Goal: Information Seeking & Learning: Learn about a topic

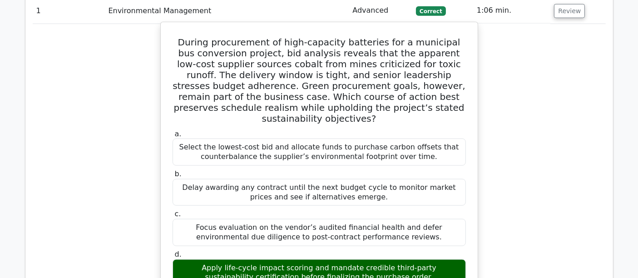
scroll to position [1009, 0]
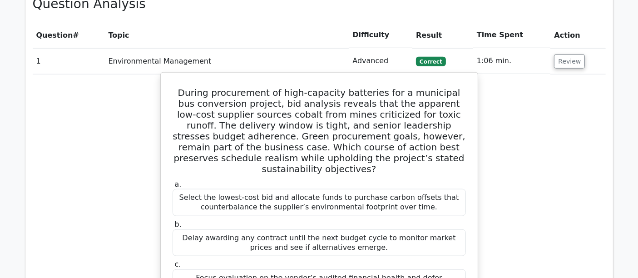
drag, startPoint x: 318, startPoint y: 143, endPoint x: 340, endPoint y: 144, distance: 21.8
click at [340, 189] on div "Select the lowest-cost bid and allocate funds to purchase carbon offsets that c…" at bounding box center [319, 202] width 293 height 27
copy div "funds"
drag, startPoint x: 406, startPoint y: 140, endPoint x: 427, endPoint y: 143, distance: 21.5
click at [427, 189] on div "Select the lowest-cost bid and allocate funds to purchase carbon offsets that c…" at bounding box center [319, 202] width 293 height 27
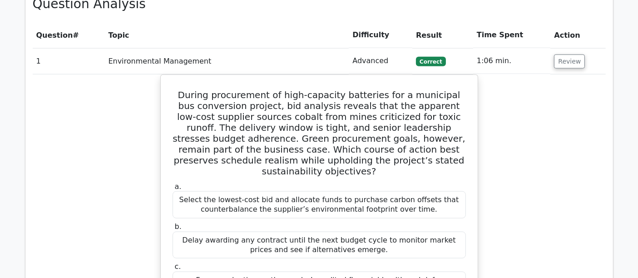
copy div "offsets"
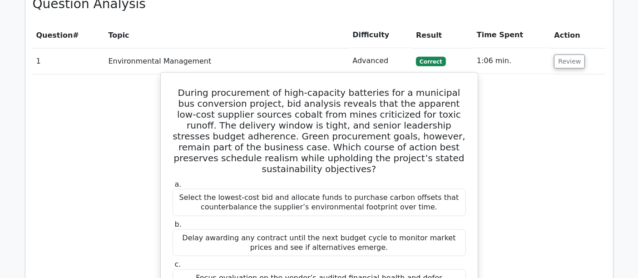
click at [469, 220] on div "b. Delay awarding any contract until the next budget cycle to monitor market pr…" at bounding box center [319, 238] width 304 height 36
drag, startPoint x: 213, startPoint y: 151, endPoint x: 263, endPoint y: 153, distance: 50.5
click at [263, 189] on div "Select the lowest-cost bid and allocate funds to purchase carbon offsets that c…" at bounding box center [319, 202] width 293 height 27
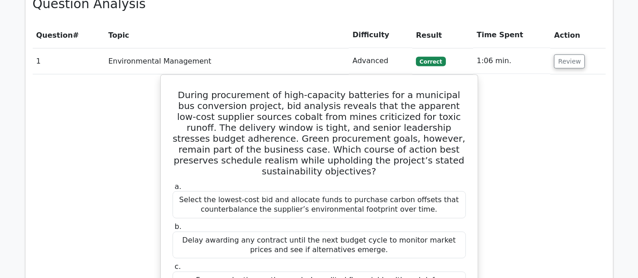
copy div "counterbalance"
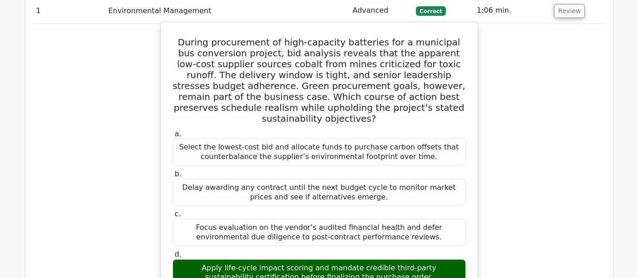
drag, startPoint x: 240, startPoint y: 181, endPoint x: 273, endPoint y: 181, distance: 33.6
click at [273, 219] on div "Focus evaluation on the vendor’s audited financial health and defer environment…" at bounding box center [319, 232] width 293 height 27
copy div "diligence"
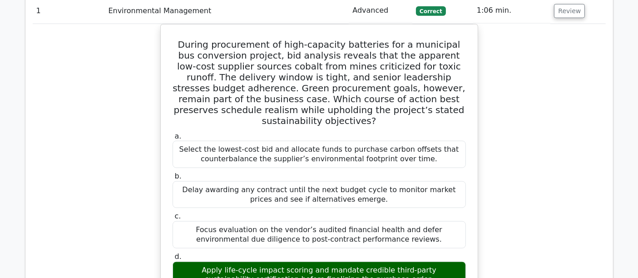
click at [532, 144] on div "During procurement of high-capacity batteries for a municipal bus conversion pr…" at bounding box center [319, 283] width 573 height 518
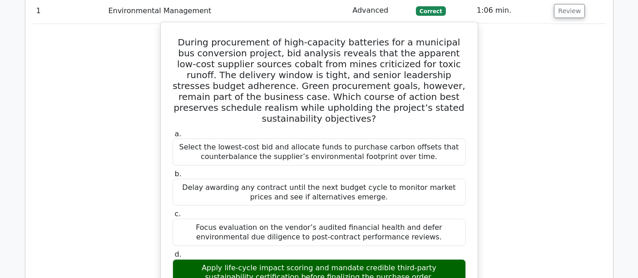
drag, startPoint x: 306, startPoint y: 210, endPoint x: 337, endPoint y: 212, distance: 31.0
click at [337, 259] on div "Apply life-cycle impact scoring and mandate credible third-party sustainability…" at bounding box center [319, 272] width 293 height 27
copy div "mandate"
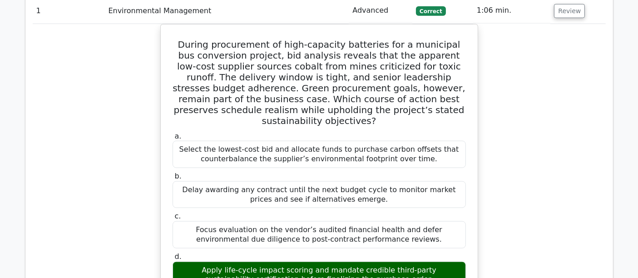
click at [529, 160] on div "During procurement of high-capacity batteries for a municipal bus conversion pr…" at bounding box center [319, 283] width 573 height 518
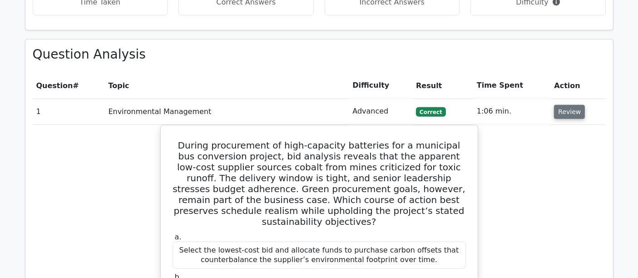
click at [569, 105] on button "Review" at bounding box center [569, 112] width 31 height 14
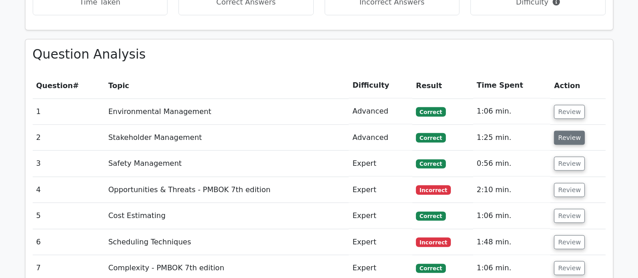
click at [567, 131] on button "Review" at bounding box center [569, 138] width 31 height 14
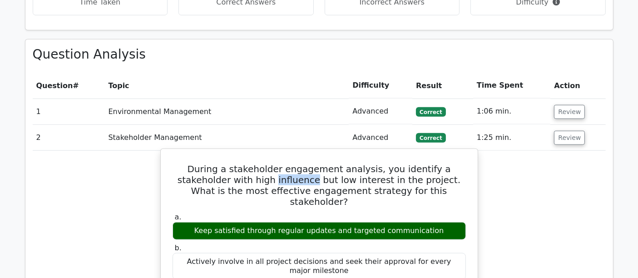
drag, startPoint x: 220, startPoint y: 134, endPoint x: 259, endPoint y: 134, distance: 39.1
click at [259, 163] on h5 "During a stakeholder engagement analysis, you identify a stakeholder with high …" at bounding box center [319, 185] width 295 height 44
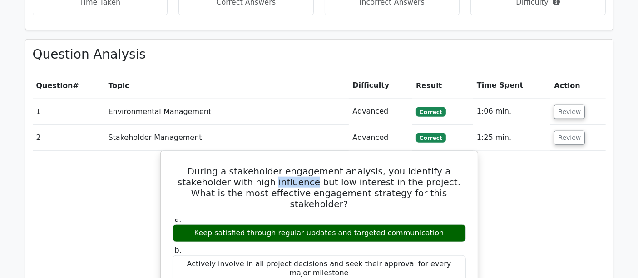
copy h5 "influence"
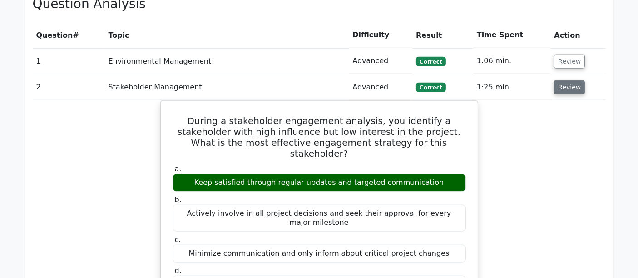
click at [564, 80] on button "Review" at bounding box center [569, 87] width 31 height 14
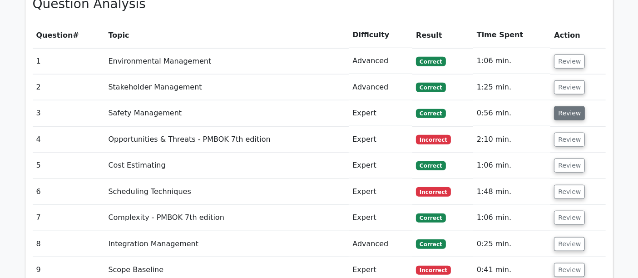
click at [554, 106] on button "Review" at bounding box center [569, 113] width 31 height 14
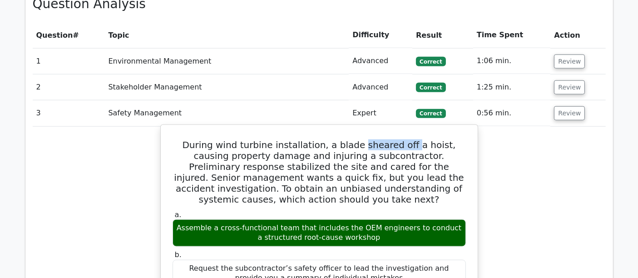
drag, startPoint x: 347, startPoint y: 98, endPoint x: 395, endPoint y: 99, distance: 47.7
click at [395, 139] on h5 "During wind turbine installation, a blade sheared off a hoist, causing property…" at bounding box center [319, 171] width 295 height 65
copy h5 "sheared off"
click at [313, 139] on h5 "During wind turbine installation, a blade sheared off a hoist, causing property…" at bounding box center [319, 171] width 295 height 65
drag, startPoint x: 313, startPoint y: 96, endPoint x: 423, endPoint y: 102, distance: 110.0
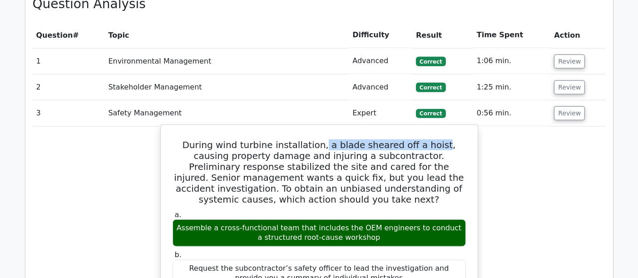
click at [423, 139] on h5 "During wind turbine installation, a blade sheared off a hoist, causing property…" at bounding box center [319, 171] width 295 height 65
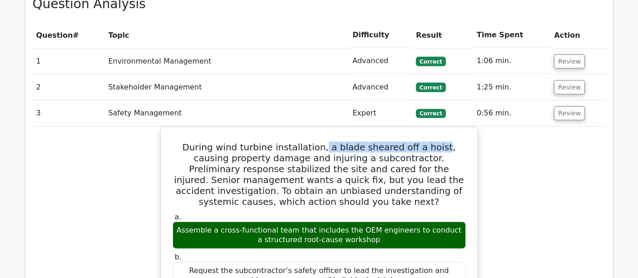
copy h5 "a blade sheared off a hoist"
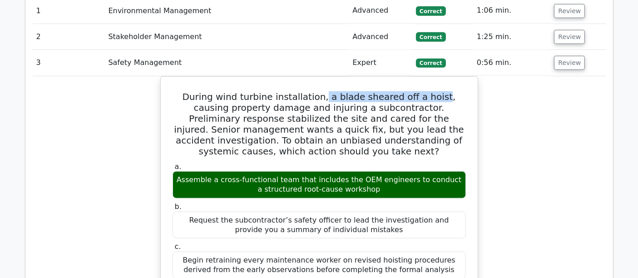
scroll to position [1110, 0]
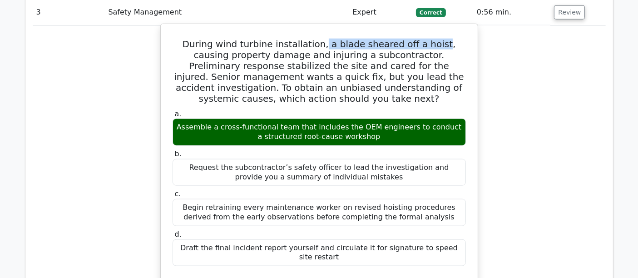
drag, startPoint x: 344, startPoint y: 203, endPoint x: 315, endPoint y: 203, distance: 29.1
click at [315, 239] on div "Draft the final incident report yourself and circulate it for signature to spee…" at bounding box center [319, 252] width 293 height 27
copy div "circulate"
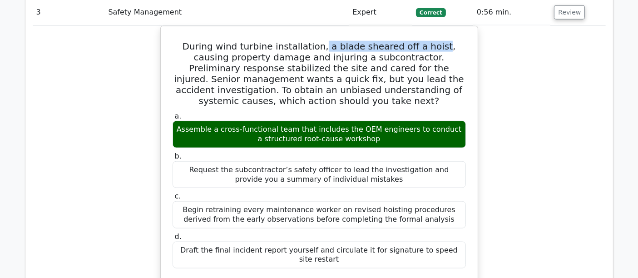
scroll to position [959, 0]
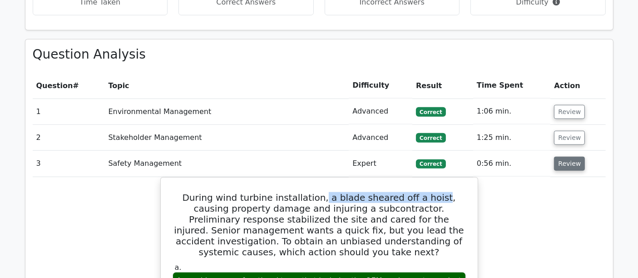
click at [569, 157] on button "Review" at bounding box center [569, 164] width 31 height 14
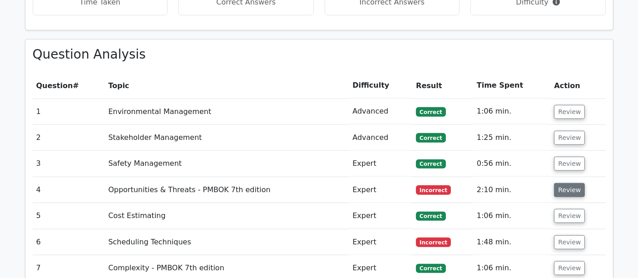
click at [566, 183] on button "Review" at bounding box center [569, 190] width 31 height 14
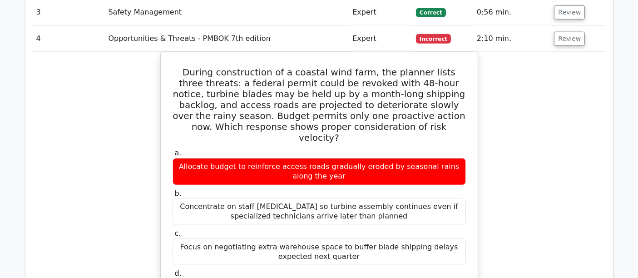
scroll to position [1059, 0]
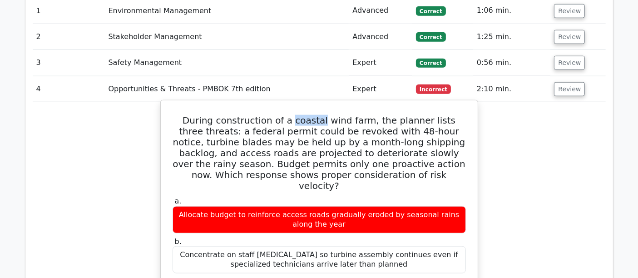
drag, startPoint x: 287, startPoint y: 74, endPoint x: 314, endPoint y: 78, distance: 27.9
click at [314, 115] on h5 "During construction of a coastal wind farm, the planner lists three threats: a …" at bounding box center [319, 153] width 295 height 76
copy h5 "coastal"
drag, startPoint x: 213, startPoint y: 84, endPoint x: 242, endPoint y: 84, distance: 29.5
click at [242, 115] on h5 "During construction of a coastal wind farm, the planner lists three threats: a …" at bounding box center [319, 153] width 295 height 76
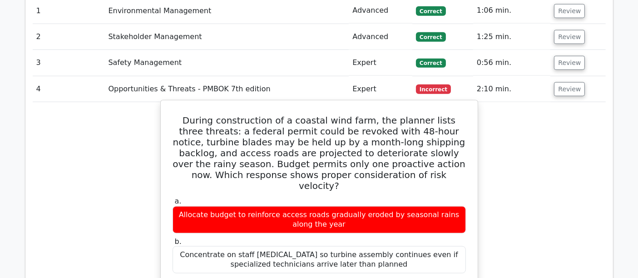
click at [320, 115] on h5 "During construction of a coastal wind farm, the planner lists three threats: a …" at bounding box center [319, 153] width 295 height 76
drag, startPoint x: 313, startPoint y: 85, endPoint x: 347, endPoint y: 84, distance: 34.5
click at [347, 115] on h5 "During construction of a coastal wind farm, the planner lists three threats: a …" at bounding box center [319, 153] width 295 height 76
drag, startPoint x: 266, startPoint y: 107, endPoint x: 313, endPoint y: 105, distance: 46.8
click at [313, 115] on h5 "During construction of a coastal wind farm, the planner lists three threats: a …" at bounding box center [319, 153] width 295 height 76
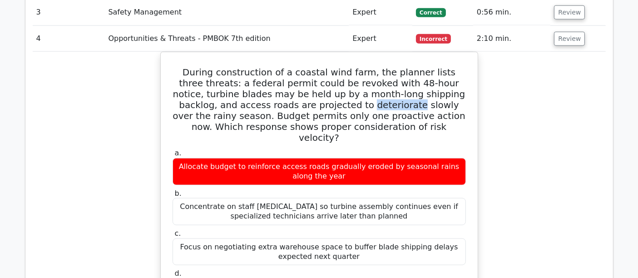
scroll to position [1160, 0]
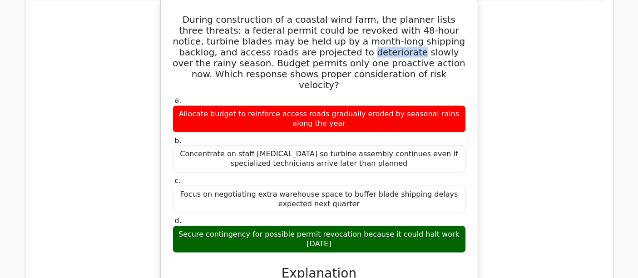
drag, startPoint x: 311, startPoint y: 176, endPoint x: 346, endPoint y: 179, distance: 34.7
click at [346, 226] on div "Secure contingency for possible permit revocation because it could halt work wi…" at bounding box center [319, 239] width 293 height 27
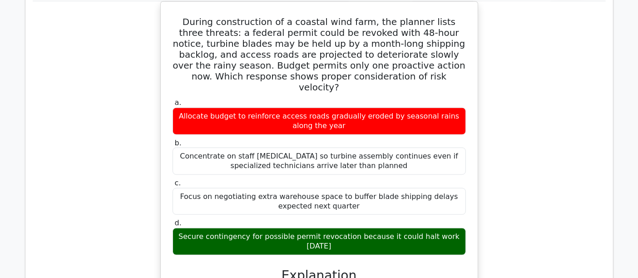
click at [111, 162] on div "During construction of a coastal wind farm, the planner lists three threats: a …" at bounding box center [319, 220] width 573 height 438
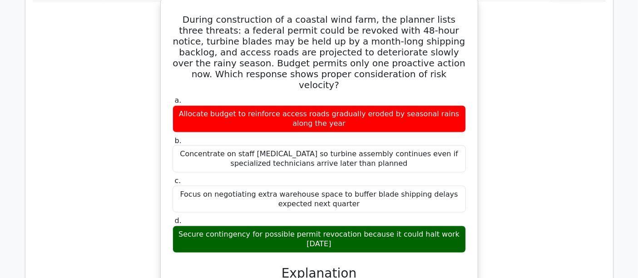
drag, startPoint x: 403, startPoint y: 178, endPoint x: 417, endPoint y: 178, distance: 14.1
click at [417, 226] on div "Secure contingency for possible permit revocation because it could halt work wi…" at bounding box center [319, 239] width 293 height 27
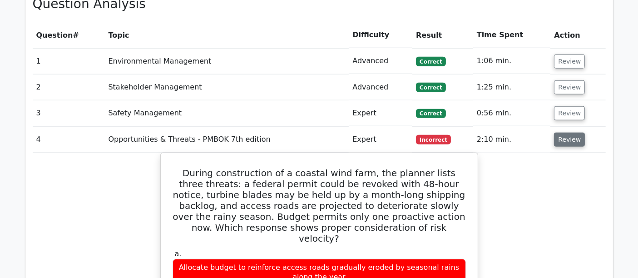
click at [561, 133] on button "Review" at bounding box center [569, 140] width 31 height 14
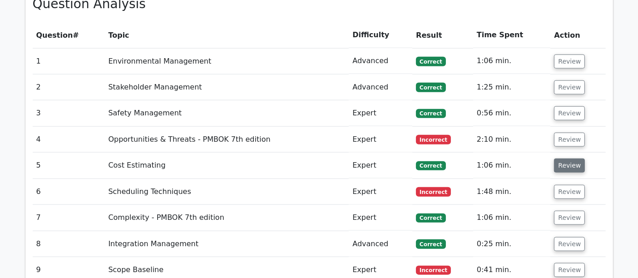
click at [559, 158] on button "Review" at bounding box center [569, 165] width 31 height 14
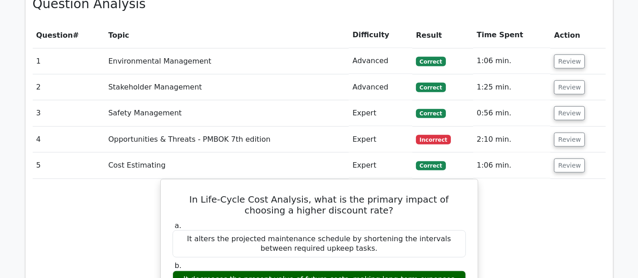
scroll to position [1110, 0]
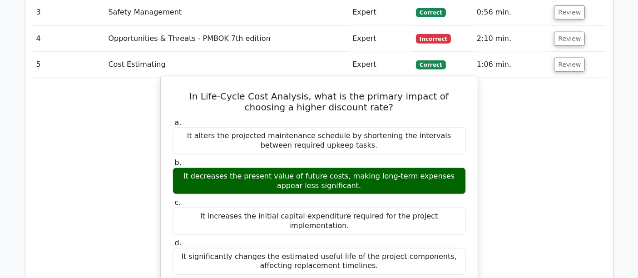
drag, startPoint x: 390, startPoint y: 89, endPoint x: 420, endPoint y: 90, distance: 30.0
click at [420, 127] on div "It alters the projected maintenance schedule by shortening the intervals betwee…" at bounding box center [319, 140] width 293 height 27
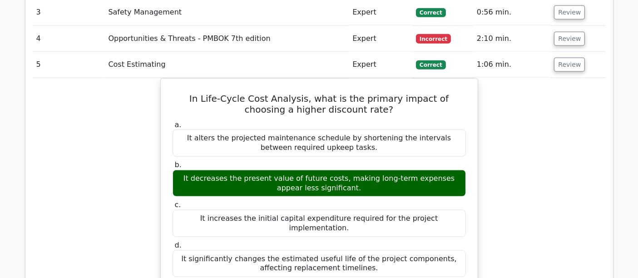
click at [502, 144] on div "In Life-Cycle Cost Analysis, what is the primary impact of choosing a higher di…" at bounding box center [319, 248] width 573 height 340
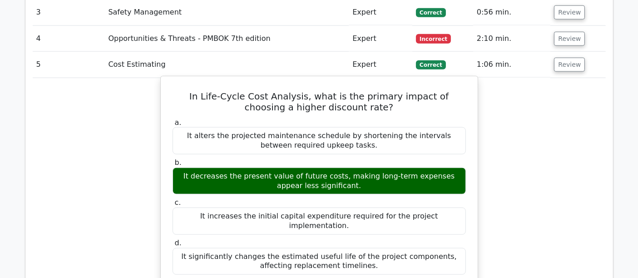
drag, startPoint x: 310, startPoint y: 103, endPoint x: 334, endPoint y: 102, distance: 24.6
click at [334, 127] on div "It alters the projected maintenance schedule by shortening the intervals betwee…" at bounding box center [319, 140] width 293 height 27
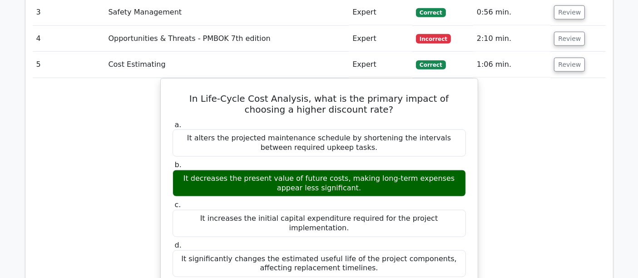
click at [135, 144] on div "In Life-Cycle Cost Analysis, what is the primary impact of choosing a higher di…" at bounding box center [319, 248] width 573 height 340
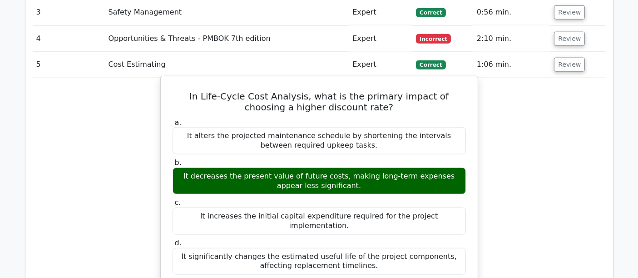
drag, startPoint x: 295, startPoint y: 138, endPoint x: 338, endPoint y: 143, distance: 43.4
click at [338, 168] on div "It decreases the present value of future costs, making long-term expenses appea…" at bounding box center [319, 181] width 293 height 27
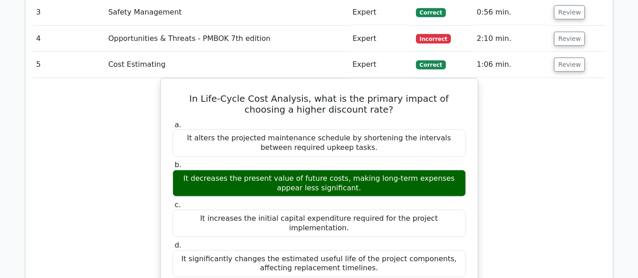
click at [132, 170] on div "In Life-Cycle Cost Analysis, what is the primary impact of choosing a higher di…" at bounding box center [319, 248] width 573 height 340
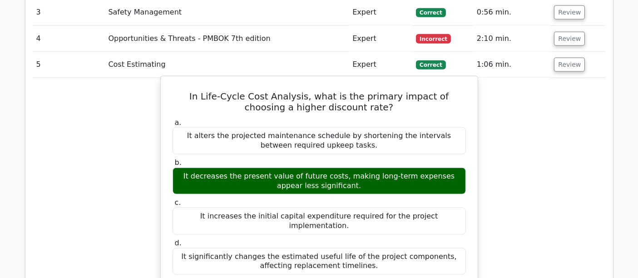
drag, startPoint x: 237, startPoint y: 172, endPoint x: 258, endPoint y: 170, distance: 20.9
click at [258, 208] on div "It increases the initial capital expenditure required for the project implement…" at bounding box center [319, 221] width 293 height 27
drag, startPoint x: 281, startPoint y: 170, endPoint x: 318, endPoint y: 172, distance: 37.3
click at [318, 208] on div "It increases the initial capital expenditure required for the project implement…" at bounding box center [319, 221] width 293 height 27
drag, startPoint x: 453, startPoint y: 172, endPoint x: 397, endPoint y: 173, distance: 56.3
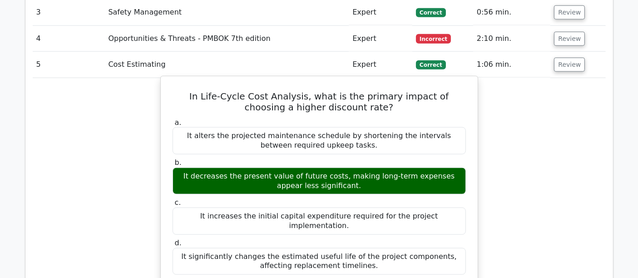
click at [397, 208] on div "It increases the initial capital expenditure required for the project implement…" at bounding box center [319, 221] width 293 height 27
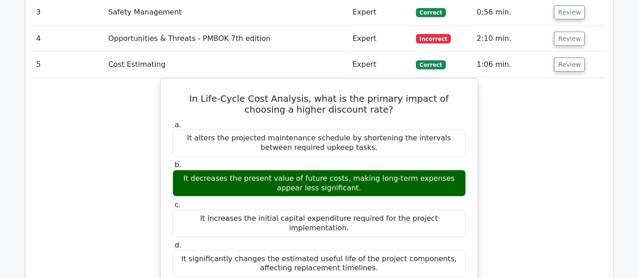
click at [126, 215] on div "In Life-Cycle Cost Analysis, what is the primary impact of choosing a higher di…" at bounding box center [319, 248] width 573 height 340
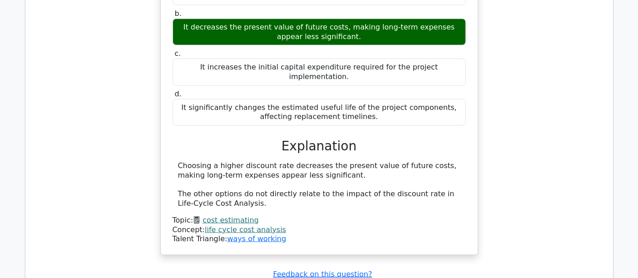
scroll to position [1059, 0]
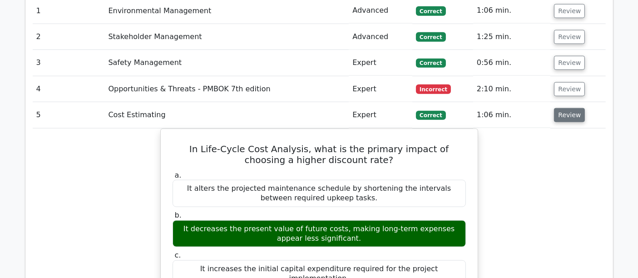
click at [562, 108] on button "Review" at bounding box center [569, 115] width 31 height 14
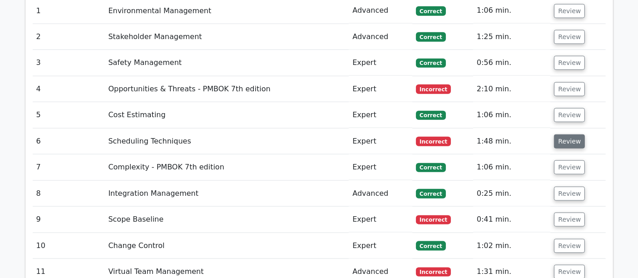
click at [568, 134] on button "Review" at bounding box center [569, 141] width 31 height 14
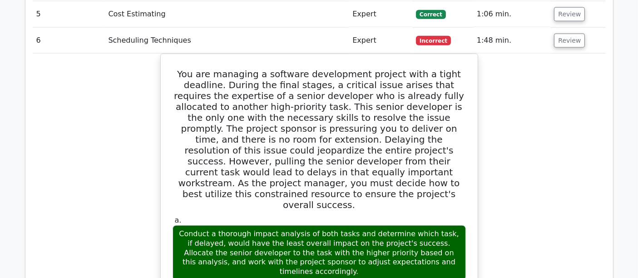
scroll to position [1110, 0]
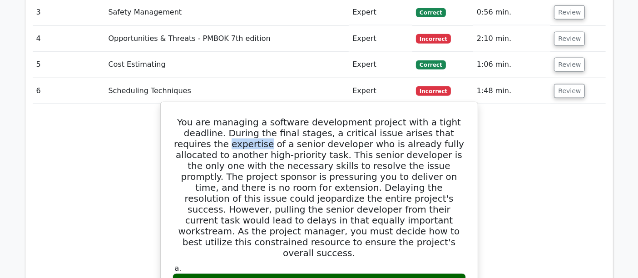
drag, startPoint x: 171, startPoint y: 98, endPoint x: 211, endPoint y: 104, distance: 40.3
click at [210, 117] on h5 "You are managing a software development project with a tight deadline. During t…" at bounding box center [319, 188] width 295 height 142
drag, startPoint x: 363, startPoint y: 141, endPoint x: 406, endPoint y: 143, distance: 42.7
click at [406, 143] on h5 "You are managing a software development project with a tight deadline. During t…" at bounding box center [319, 188] width 295 height 142
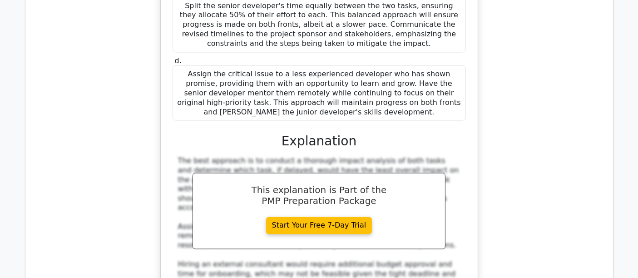
scroll to position [1362, 0]
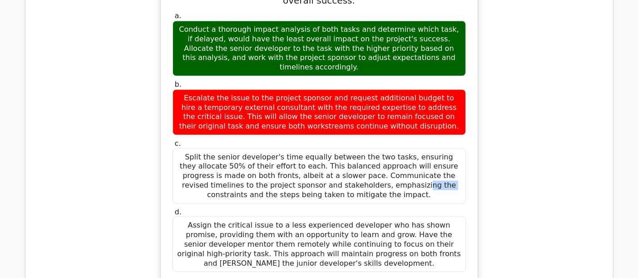
drag, startPoint x: 219, startPoint y: 99, endPoint x: 200, endPoint y: 102, distance: 19.2
click at [200, 148] on div "Split the senior developer's time equally between the two tasks, ensuring they …" at bounding box center [319, 175] width 293 height 55
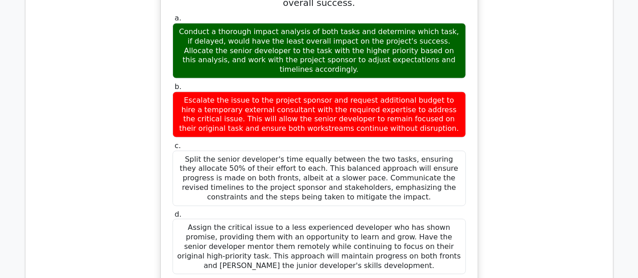
click at [493, 108] on div "You are managing a software development project with a tight deadline. During t…" at bounding box center [319, 223] width 573 height 742
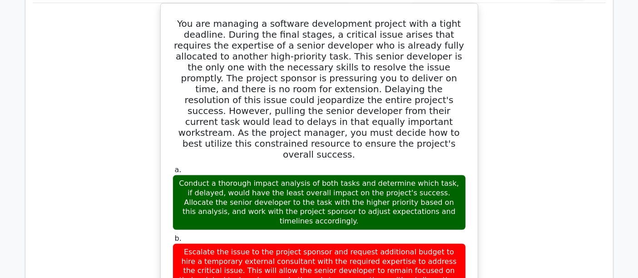
scroll to position [1059, 0]
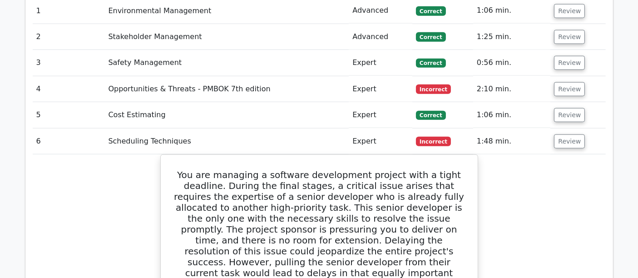
click at [585, 129] on td "Review" at bounding box center [577, 142] width 55 height 26
click at [577, 134] on button "Review" at bounding box center [569, 141] width 31 height 14
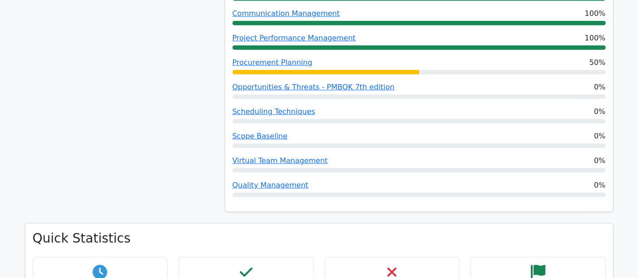
scroll to position [857, 0]
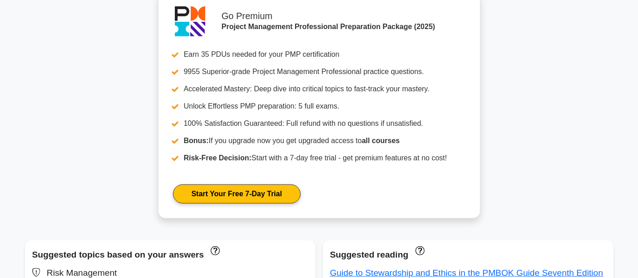
scroll to position [19, 0]
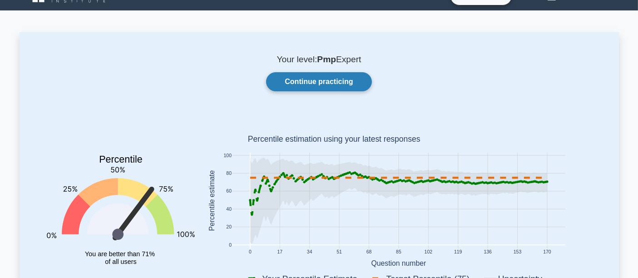
click at [318, 82] on link "Continue practicing" at bounding box center [318, 81] width 105 height 19
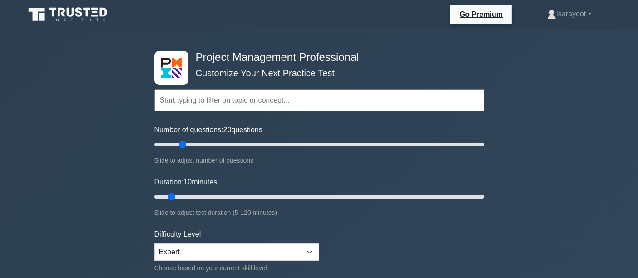
drag, startPoint x: 165, startPoint y: 145, endPoint x: 183, endPoint y: 147, distance: 18.3
type input "20"
click at [183, 147] on input "Number of questions: 20 questions" at bounding box center [319, 144] width 330 height 11
drag, startPoint x: 171, startPoint y: 196, endPoint x: 214, endPoint y: 195, distance: 43.1
type input "25"
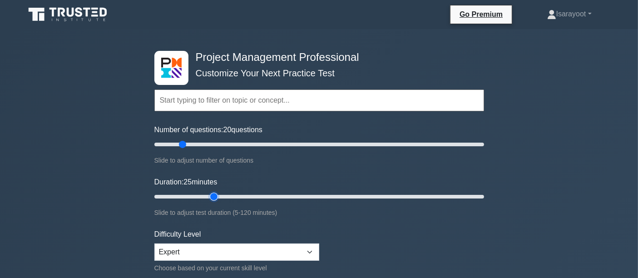
click at [214, 195] on input "Duration: 25 minutes" at bounding box center [319, 196] width 330 height 11
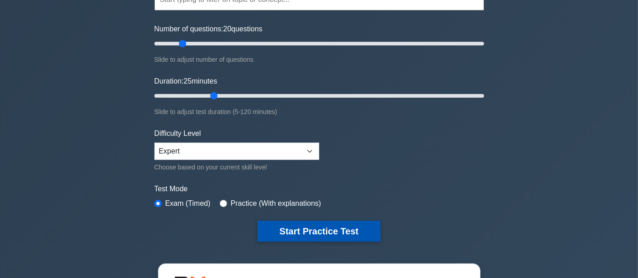
click at [306, 228] on button "Start Practice Test" at bounding box center [318, 231] width 123 height 21
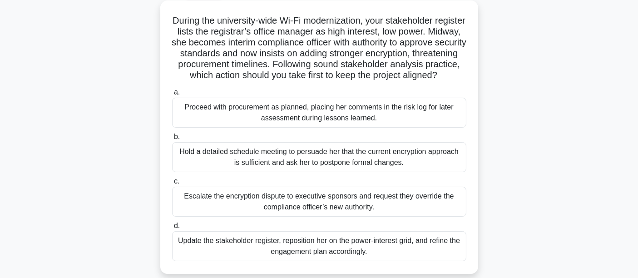
scroll to position [101, 0]
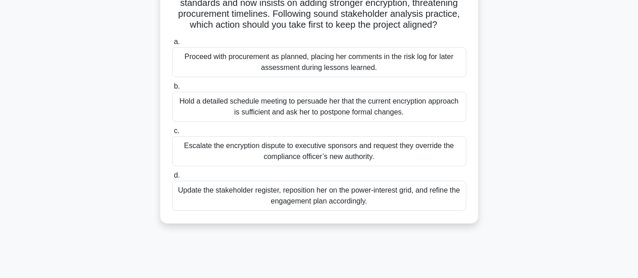
click at [340, 210] on div "Update the stakeholder register, reposition her on the power-interest grid, and…" at bounding box center [319, 196] width 294 height 30
click at [172, 178] on input "d. Update the stakeholder register, reposition her on the power-interest grid, …" at bounding box center [172, 176] width 0 height 6
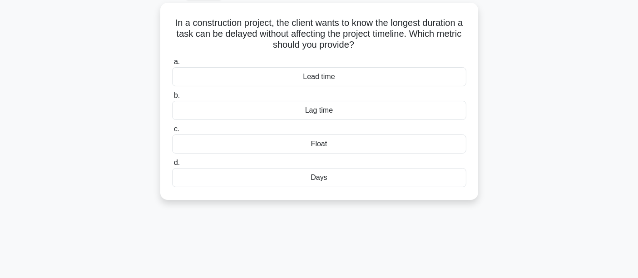
scroll to position [0, 0]
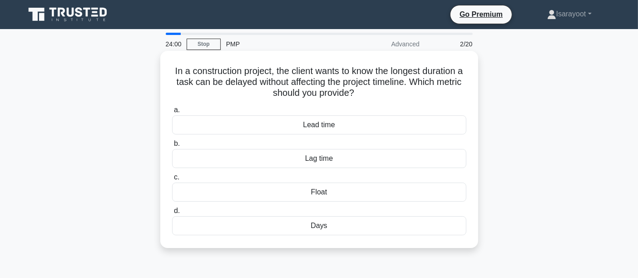
click at [287, 192] on div "Float" at bounding box center [319, 192] width 294 height 19
click at [172, 180] on input "c. Float" at bounding box center [172, 177] width 0 height 6
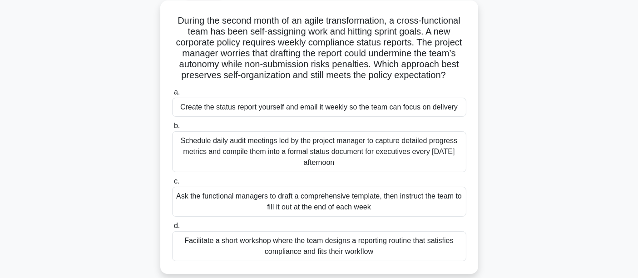
scroll to position [101, 0]
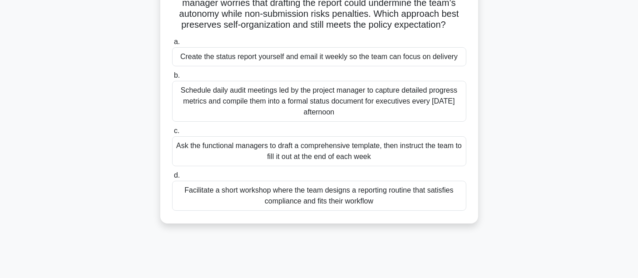
click at [350, 193] on div "Facilitate a short workshop where the team designs a reporting routine that sat…" at bounding box center [319, 196] width 294 height 30
click at [172, 178] on input "d. Facilitate a short workshop where the team designs a reporting routine that …" at bounding box center [172, 176] width 0 height 6
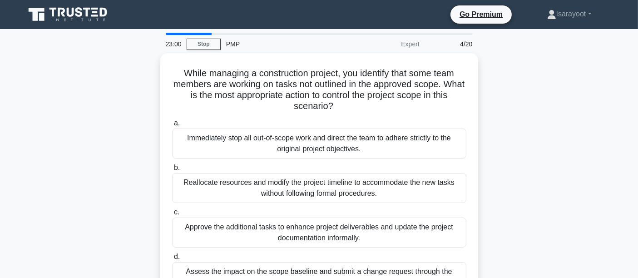
scroll to position [50, 0]
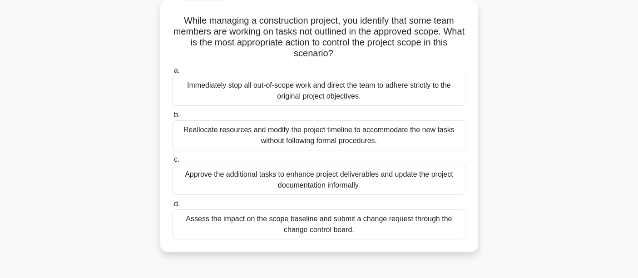
click at [417, 91] on div "Immediately stop all out-of-scope work and direct the team to adhere strictly t…" at bounding box center [319, 91] width 294 height 30
click at [172, 74] on input "a. Immediately stop all out-of-scope work and direct the team to adhere strictl…" at bounding box center [172, 71] width 0 height 6
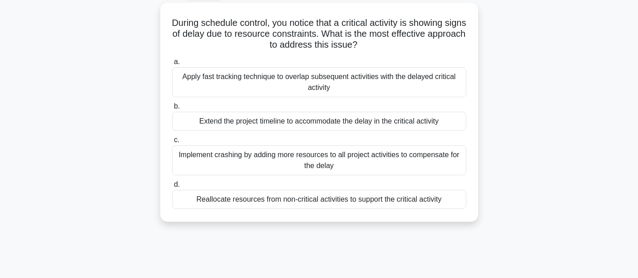
scroll to position [0, 0]
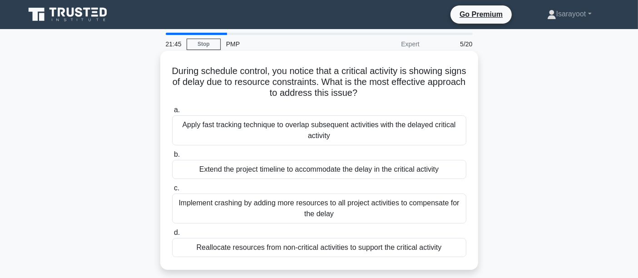
click at [445, 252] on div "Reallocate resources from non-critical activities to support the critical activ…" at bounding box center [319, 247] width 294 height 19
click at [172, 236] on input "d. Reallocate resources from non-critical activities to support the critical ac…" at bounding box center [172, 233] width 0 height 6
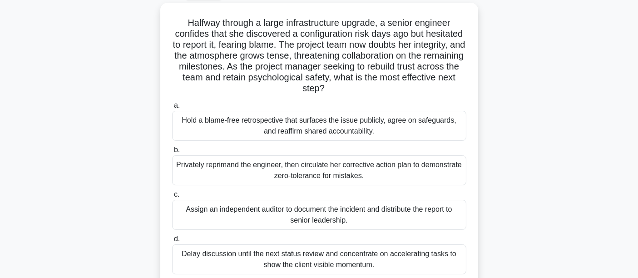
scroll to position [101, 0]
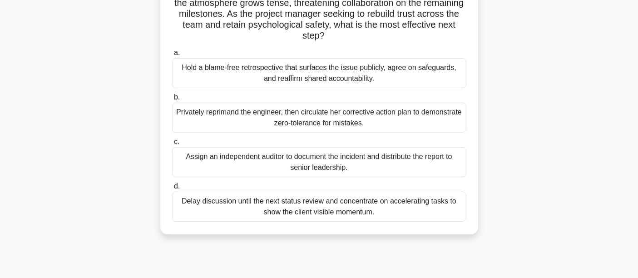
click at [348, 74] on div "Hold a blame-free retrospective that surfaces the issue publicly, agree on safe…" at bounding box center [319, 73] width 294 height 30
click at [172, 56] on input "a. Hold a blame-free retrospective that surfaces the issue publicly, agree on s…" at bounding box center [172, 53] width 0 height 6
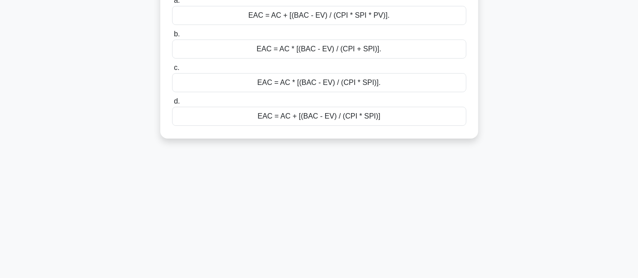
scroll to position [0, 0]
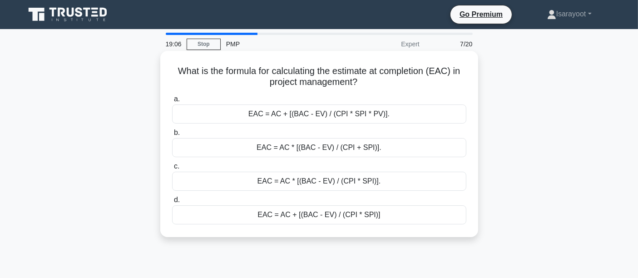
click at [420, 216] on div "EAC = AC + [(BAC - EV) / (CPI * SPI)]" at bounding box center [319, 214] width 294 height 19
click at [172, 203] on input "d. EAC = AC + [(BAC - EV) / (CPI * SPI)]" at bounding box center [172, 200] width 0 height 6
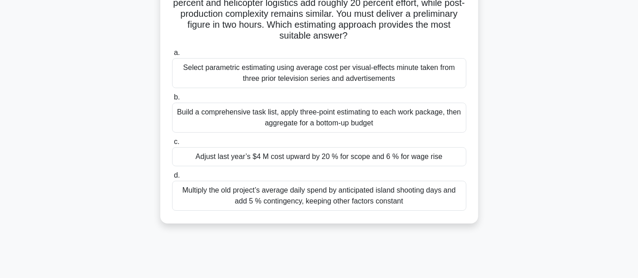
scroll to position [50, 0]
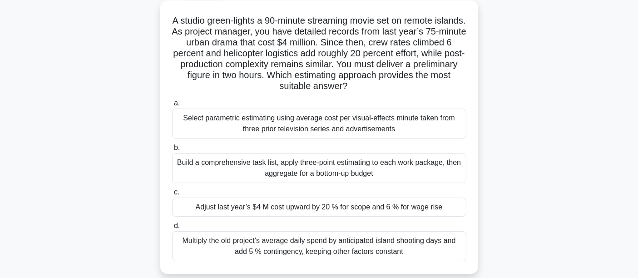
click at [422, 163] on div "Build a comprehensive task list, apply three-point estimating to each work pack…" at bounding box center [319, 168] width 294 height 30
click at [172, 151] on input "b. Build a comprehensive task list, apply three-point estimating to each work p…" at bounding box center [172, 148] width 0 height 6
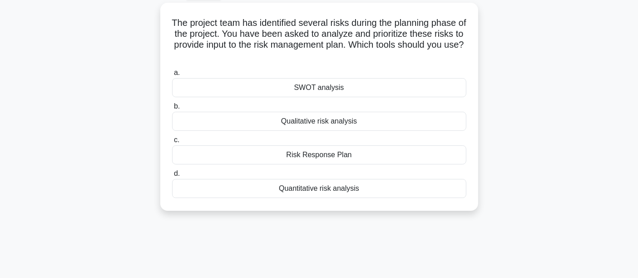
scroll to position [0, 0]
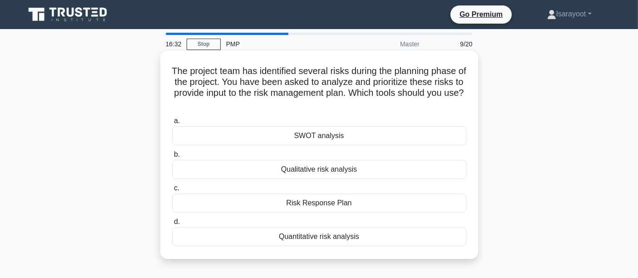
click at [396, 172] on div "Qualitative risk analysis" at bounding box center [319, 169] width 294 height 19
click at [172, 158] on input "b. Qualitative risk analysis" at bounding box center [172, 155] width 0 height 6
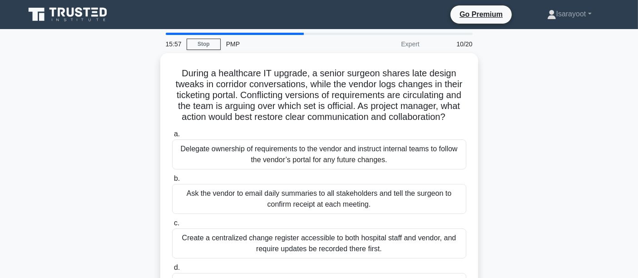
scroll to position [50, 0]
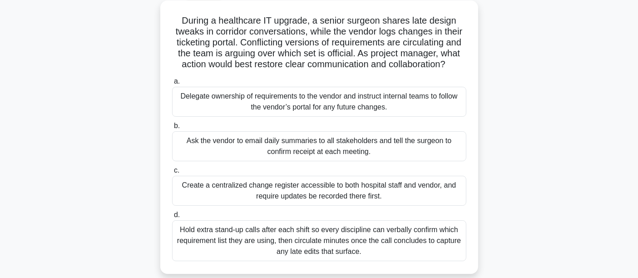
click at [428, 198] on div "Create a centralized change register accessible to both hospital staff and vend…" at bounding box center [319, 191] width 294 height 30
click at [172, 173] on input "c. Create a centralized change register accessible to both hospital staff and v…" at bounding box center [172, 171] width 0 height 6
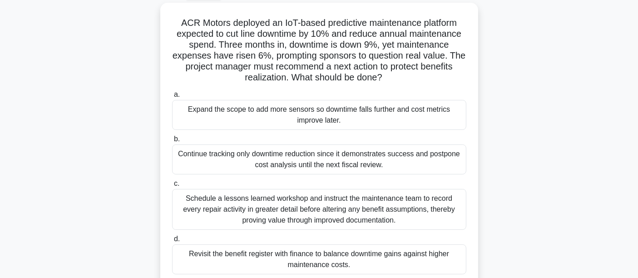
scroll to position [101, 0]
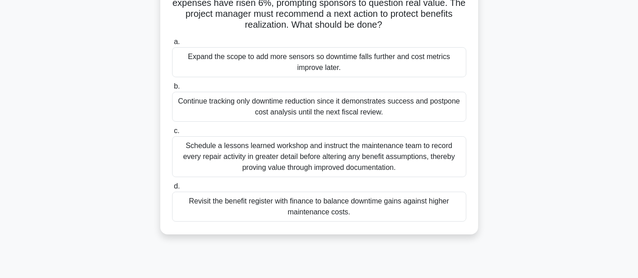
click at [419, 161] on div "Schedule a lessons learned workshop and instruct the maintenance team to record…" at bounding box center [319, 156] width 294 height 41
click at [172, 134] on input "c. Schedule a lessons learned workshop and instruct the maintenance team to rec…" at bounding box center [172, 131] width 0 height 6
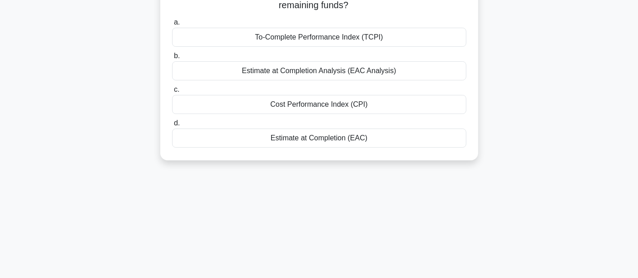
scroll to position [0, 0]
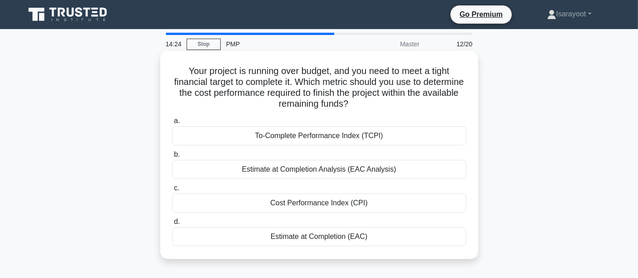
click at [390, 136] on div "To-Complete Performance Index (TCPI)" at bounding box center [319, 135] width 294 height 19
click at [172, 124] on input "a. To-Complete Performance Index (TCPI)" at bounding box center [172, 121] width 0 height 6
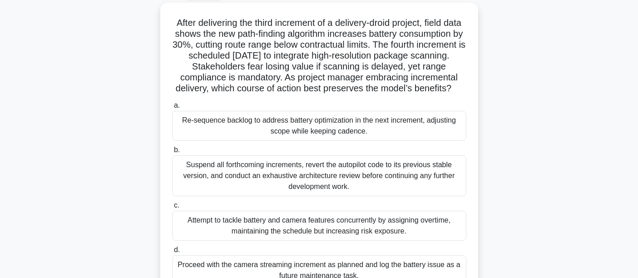
scroll to position [101, 0]
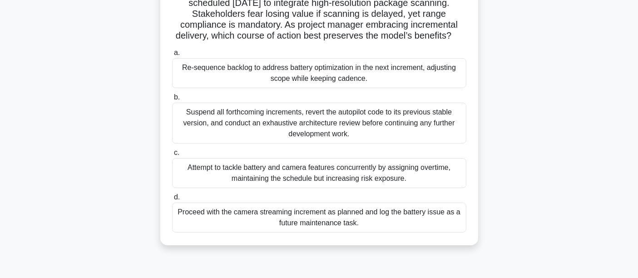
click at [364, 233] on div "Proceed with the camera streaming increment as planned and log the battery issu…" at bounding box center [319, 218] width 294 height 30
click at [172, 200] on input "d. Proceed with the camera streaming increment as planned and log the battery i…" at bounding box center [172, 197] width 0 height 6
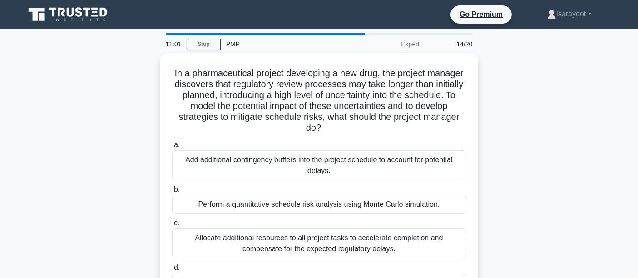
scroll to position [50, 0]
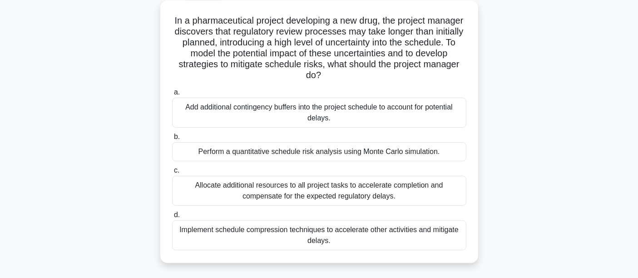
click at [436, 152] on div "Perform a quantitative schedule risk analysis using Monte Carlo simulation." at bounding box center [319, 151] width 294 height 19
click at [172, 140] on input "b. Perform a quantitative schedule risk analysis using Monte Carlo simulation." at bounding box center [172, 137] width 0 height 6
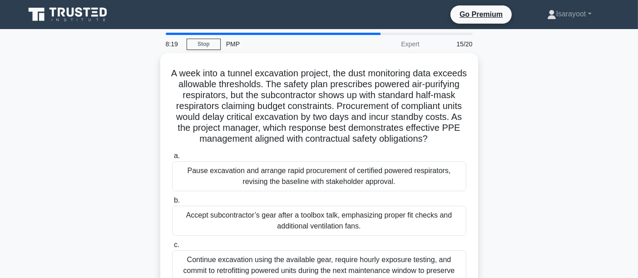
scroll to position [101, 0]
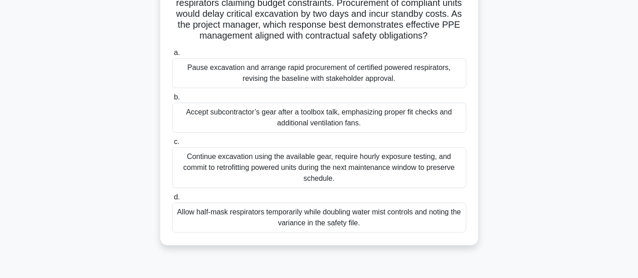
click at [394, 87] on div "Pause excavation and arrange rapid procurement of certified powered respirators…" at bounding box center [319, 73] width 294 height 30
click at [172, 56] on input "a. Pause excavation and arrange rapid procurement of certified powered respirat…" at bounding box center [172, 53] width 0 height 6
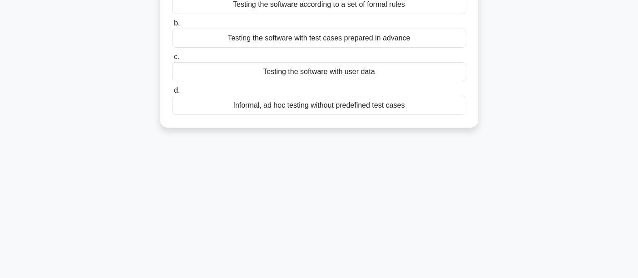
scroll to position [0, 0]
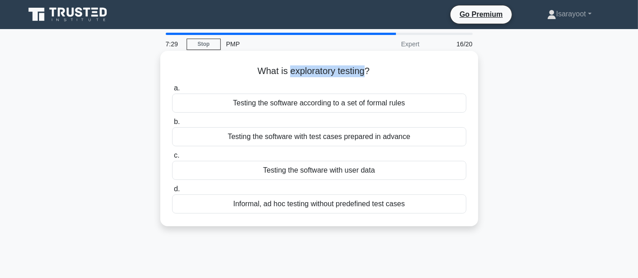
drag, startPoint x: 288, startPoint y: 71, endPoint x: 367, endPoint y: 71, distance: 79.0
click at [367, 71] on h5 "What is exploratory testing? .spinner_0XTQ{transform-origin:center;animation:sp…" at bounding box center [319, 71] width 296 height 12
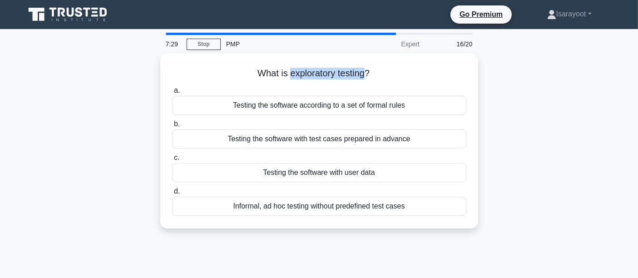
copy h5 "exploratory testing"
click at [564, 77] on div "What is exploratory testing? .spinner_0XTQ{transform-origin:center;animation:sp…" at bounding box center [319, 146] width 599 height 186
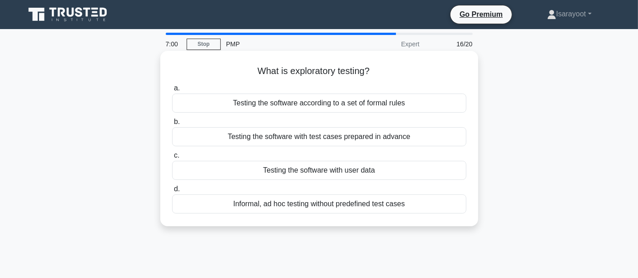
click at [336, 204] on div "Informal, ad hoc testing without predefined test cases" at bounding box center [319, 203] width 294 height 19
click at [172, 192] on input "d. Informal, ad hoc testing without predefined test cases" at bounding box center [172, 189] width 0 height 6
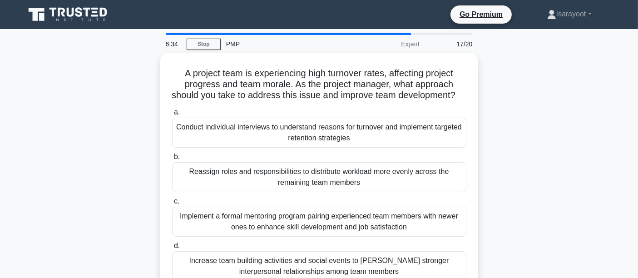
scroll to position [50, 0]
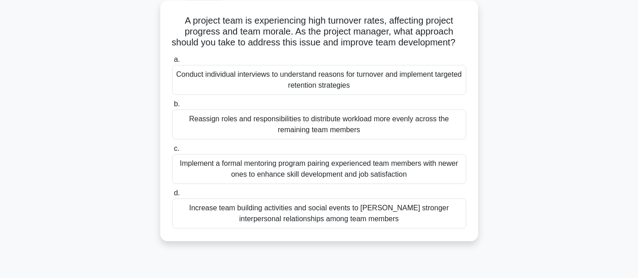
click at [371, 179] on div "Implement a formal mentoring program pairing experienced team members with newe…" at bounding box center [319, 169] width 294 height 30
click at [172, 152] on input "c. Implement a formal mentoring program pairing experienced team members with n…" at bounding box center [172, 149] width 0 height 6
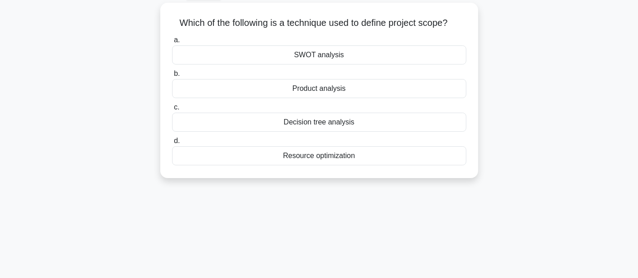
scroll to position [0, 0]
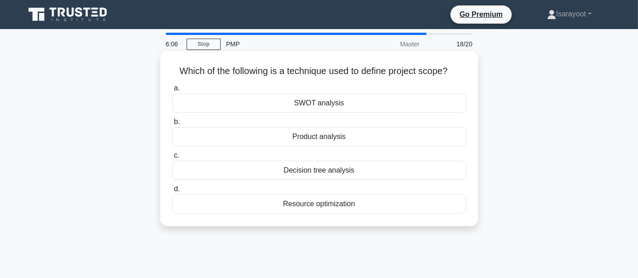
click at [440, 138] on div "Product analysis" at bounding box center [319, 136] width 294 height 19
click at [172, 125] on input "b. Product analysis" at bounding box center [172, 122] width 0 height 6
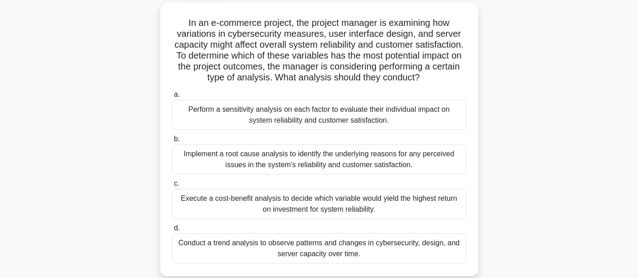
scroll to position [101, 0]
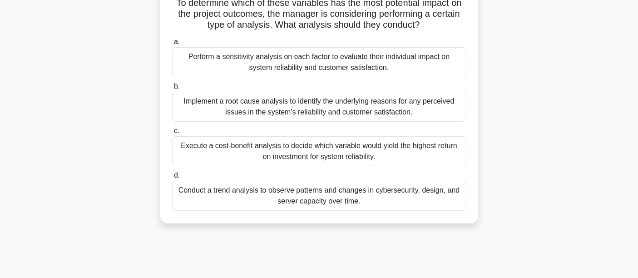
click at [331, 117] on div "Implement a root cause analysis to identify the underlying reasons for any perc…" at bounding box center [319, 107] width 294 height 30
click at [172, 89] on input "b. Implement a root cause analysis to identify the underlying reasons for any p…" at bounding box center [172, 87] width 0 height 6
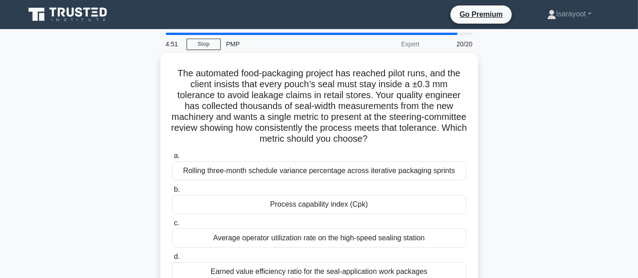
scroll to position [50, 0]
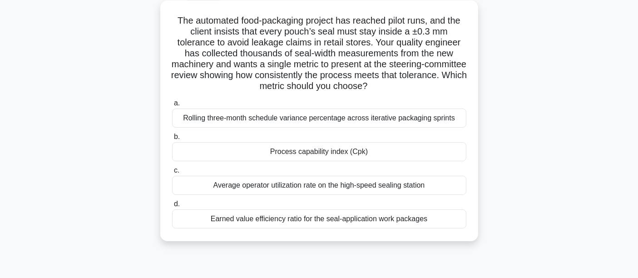
click at [441, 148] on div "Process capability index (Cpk)" at bounding box center [319, 151] width 294 height 19
click at [172, 140] on input "b. Process capability index (Cpk)" at bounding box center [172, 137] width 0 height 6
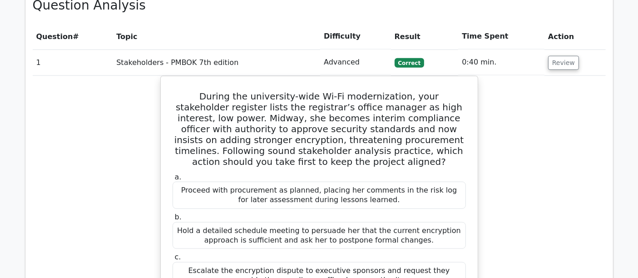
scroll to position [908, 0]
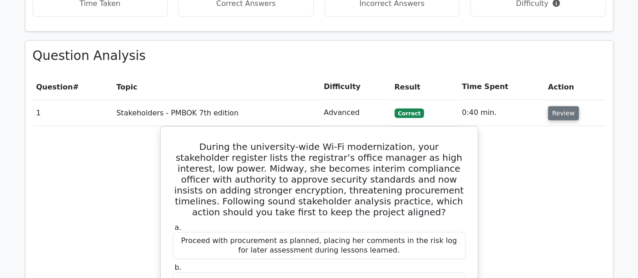
click at [561, 106] on button "Review" at bounding box center [563, 113] width 31 height 14
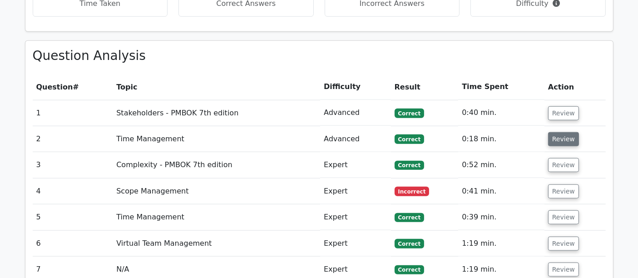
click at [554, 132] on button "Review" at bounding box center [563, 139] width 31 height 14
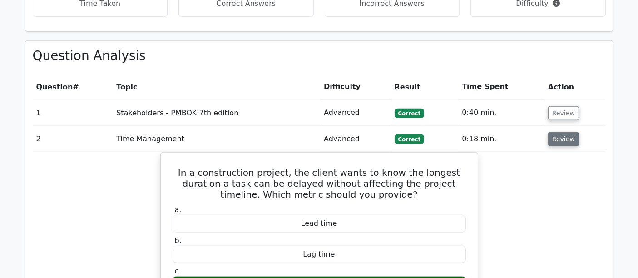
click at [559, 132] on button "Review" at bounding box center [563, 139] width 31 height 14
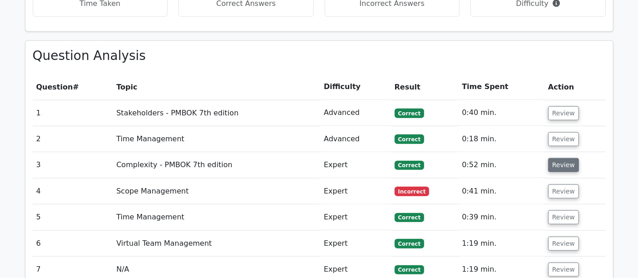
click at [556, 158] on button "Review" at bounding box center [563, 165] width 31 height 14
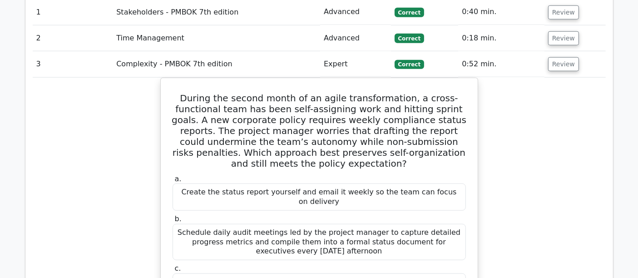
scroll to position [959, 0]
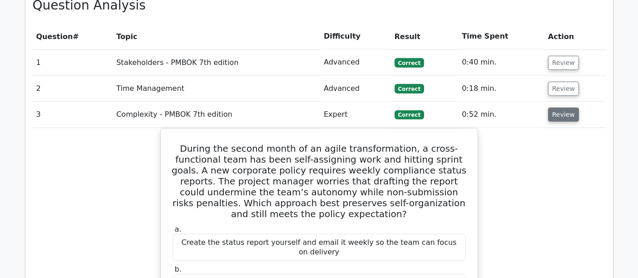
click at [554, 108] on button "Review" at bounding box center [563, 115] width 31 height 14
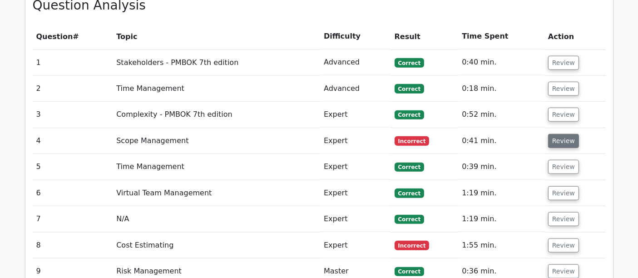
click at [559, 134] on button "Review" at bounding box center [563, 141] width 31 height 14
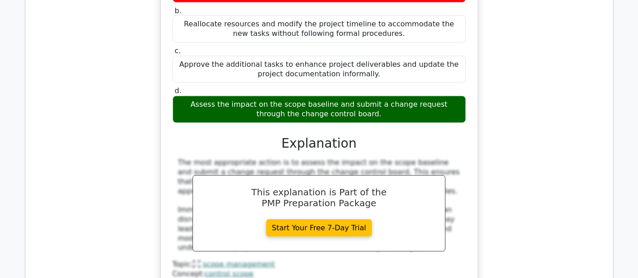
scroll to position [1059, 0]
